Goal: Navigation & Orientation: Understand site structure

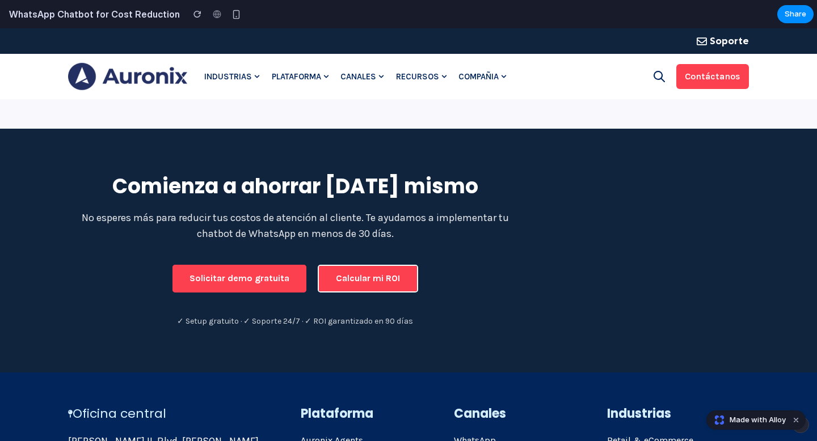
scroll to position [1335, 0]
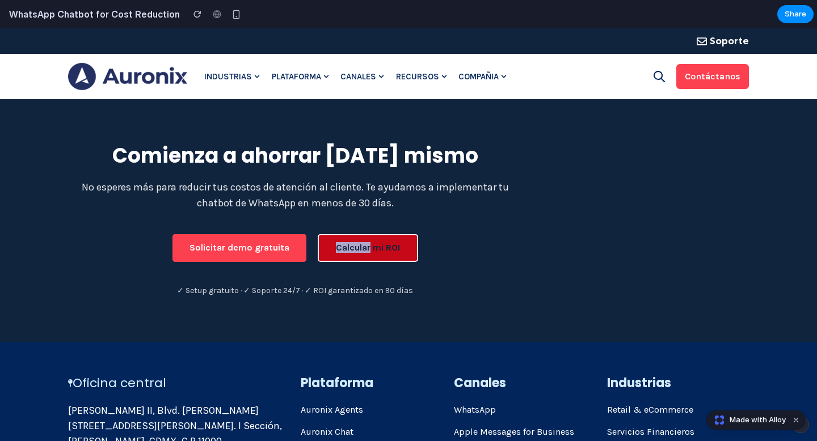
click at [320, 250] on button "Calcular mi ROI" at bounding box center [368, 247] width 100 height 27
click at [373, 246] on button "Calcular mi ROI" at bounding box center [368, 247] width 100 height 27
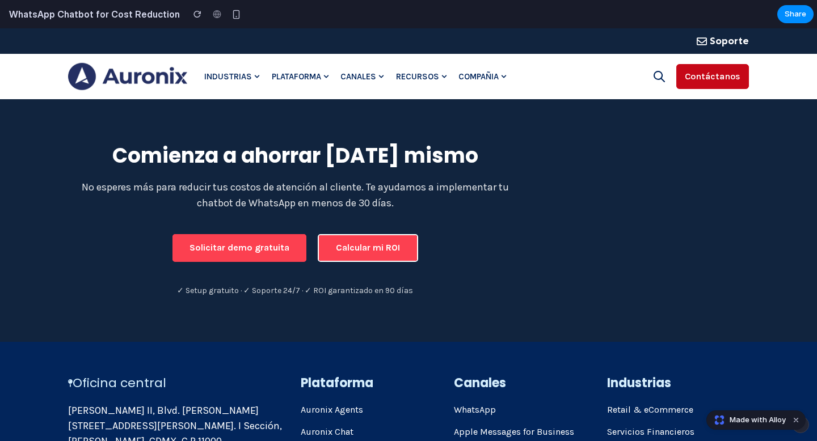
click at [708, 77] on link "Contáctanos" at bounding box center [712, 76] width 73 height 25
click at [441, 83] on link "Recursos" at bounding box center [421, 76] width 62 height 45
click at [389, 78] on link "Canales" at bounding box center [362, 76] width 55 height 45
click at [320, 79] on link "Plataforma" at bounding box center [300, 76] width 69 height 45
click at [238, 81] on link "Industrias" at bounding box center [232, 76] width 67 height 45
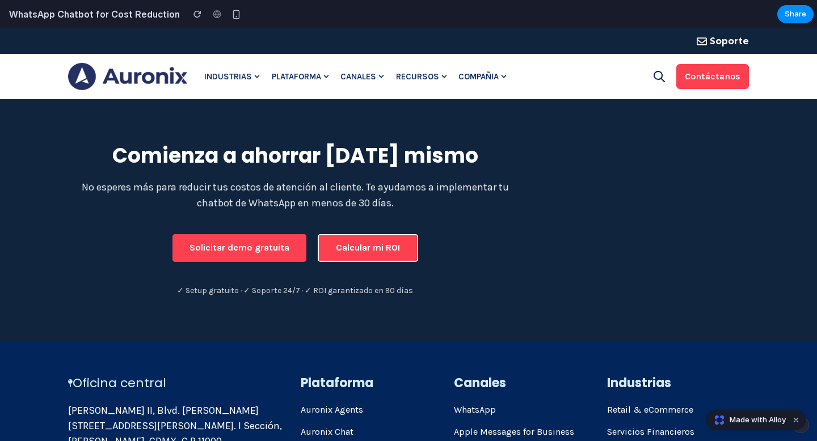
scroll to position [1605, 0]
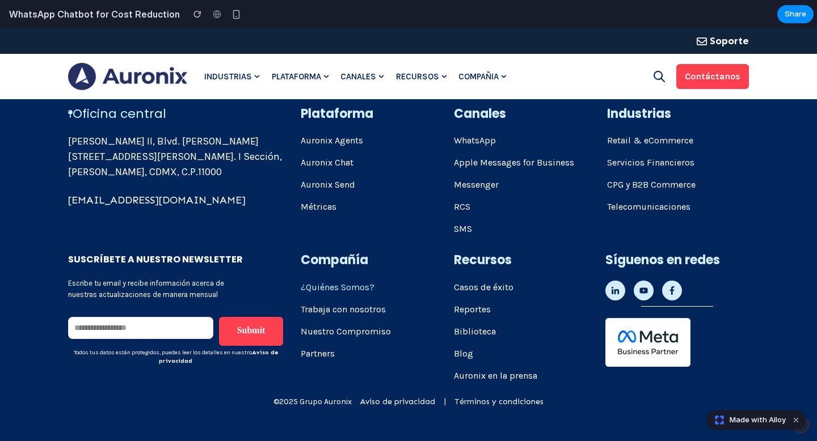
click at [345, 292] on link "¿Quiénes Somos?" at bounding box center [372, 288] width 142 height 14
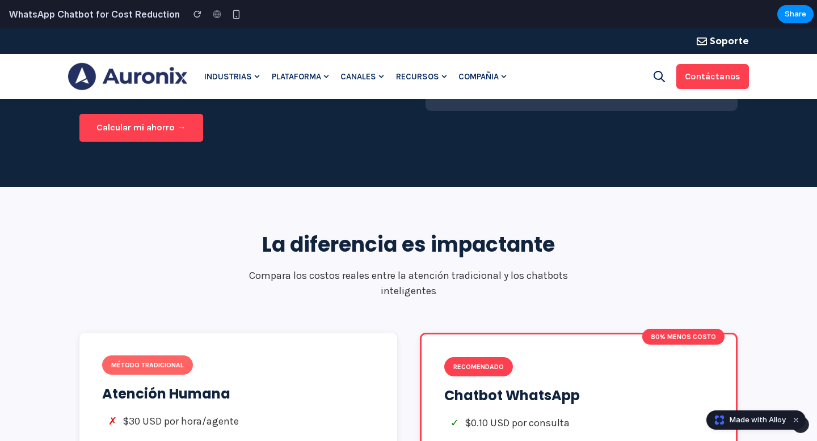
scroll to position [0, 0]
